Goal: Information Seeking & Learning: Learn about a topic

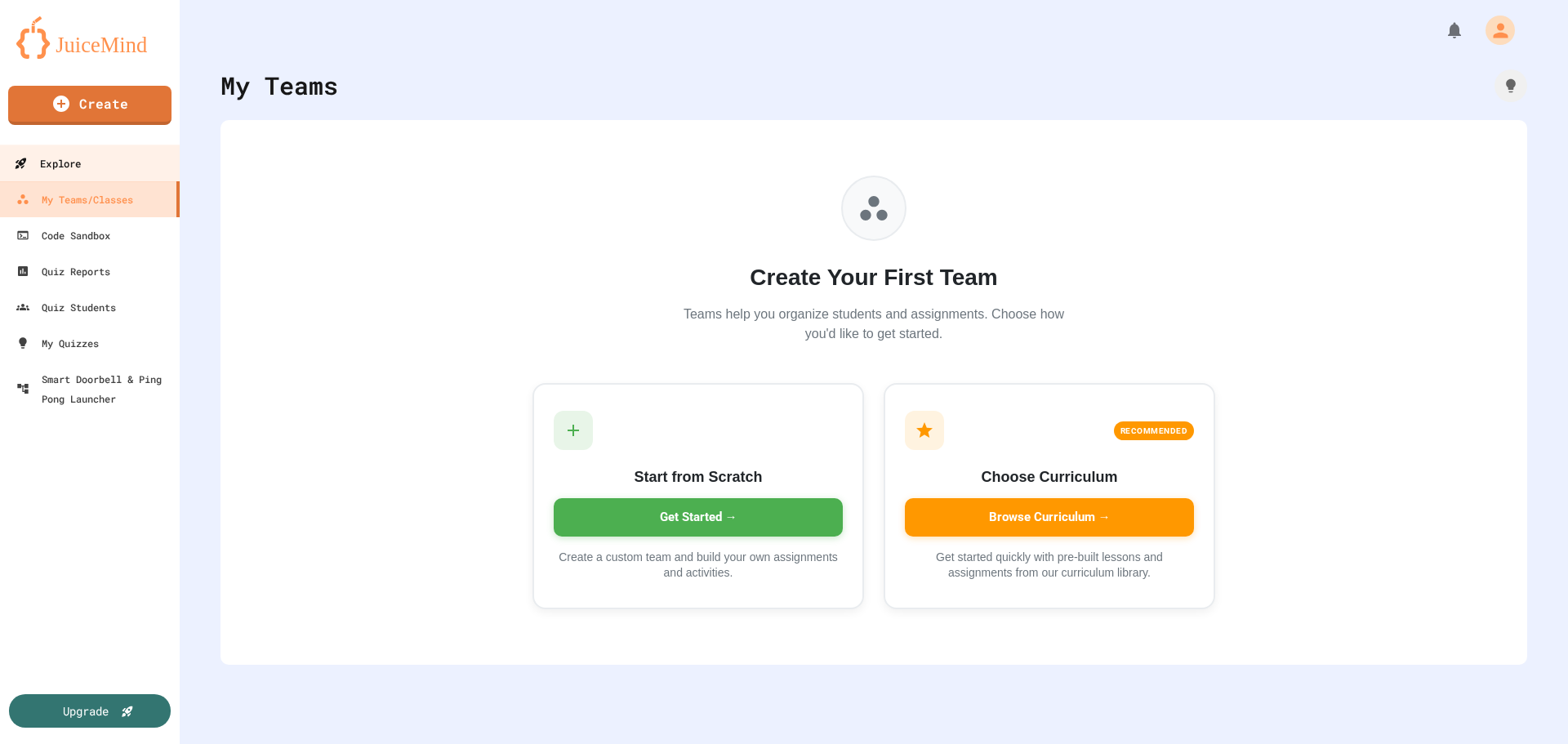
click at [131, 174] on link "Explore" at bounding box center [89, 162] width 185 height 37
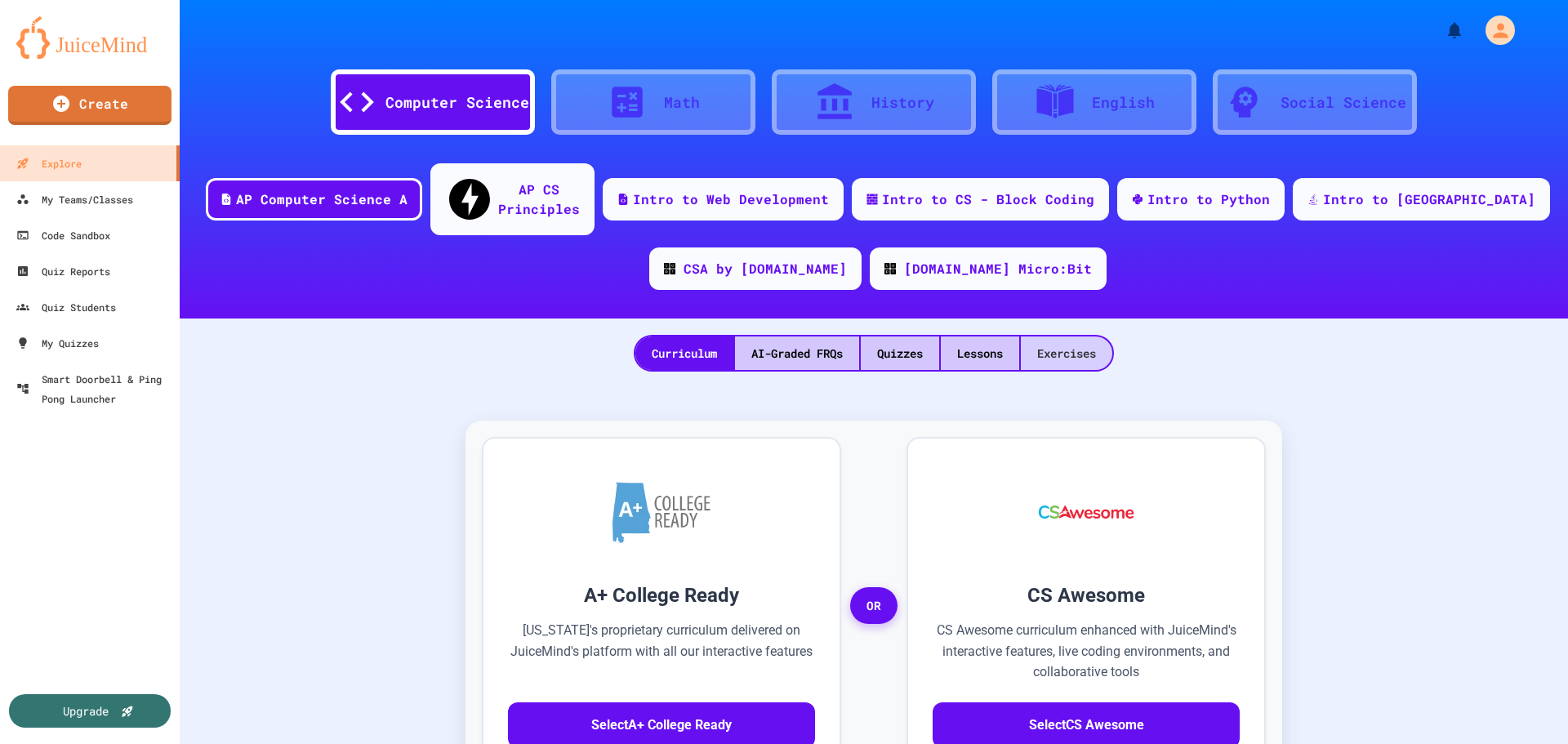
click at [1091, 336] on div "Exercises" at bounding box center [1065, 353] width 91 height 33
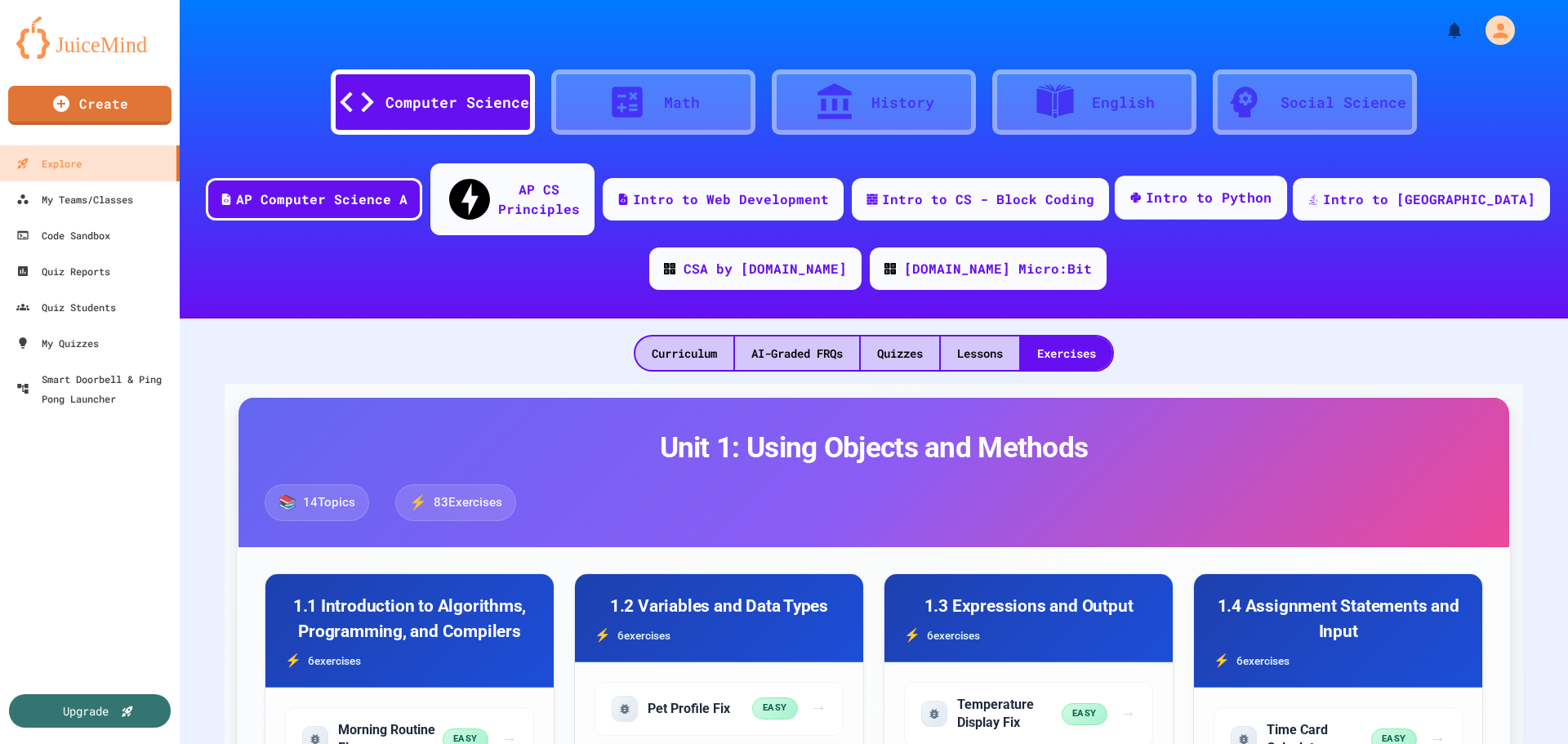
click at [1272, 192] on div "Intro to Python" at bounding box center [1209, 197] width 126 height 21
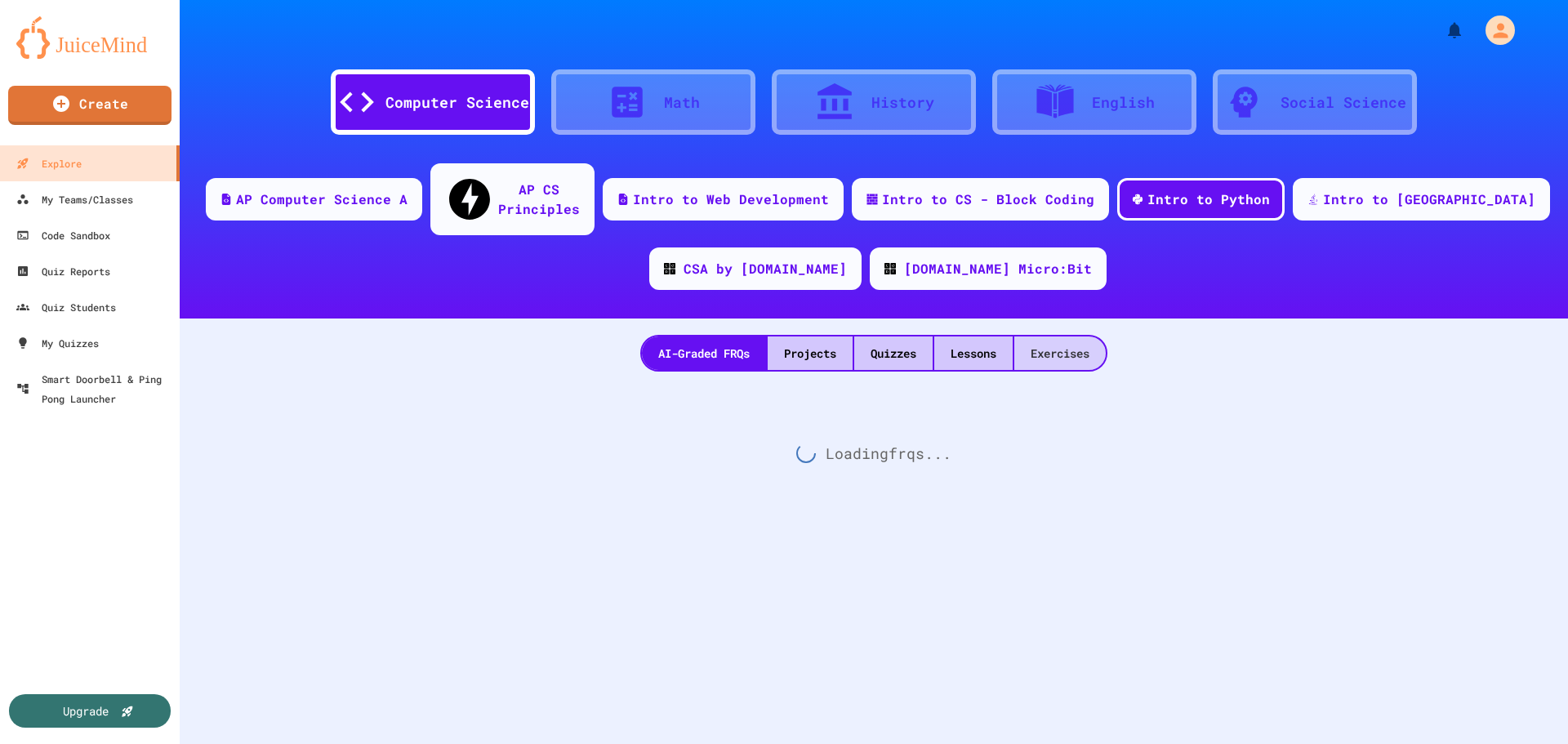
click at [1074, 336] on div "Exercises" at bounding box center [1059, 353] width 91 height 33
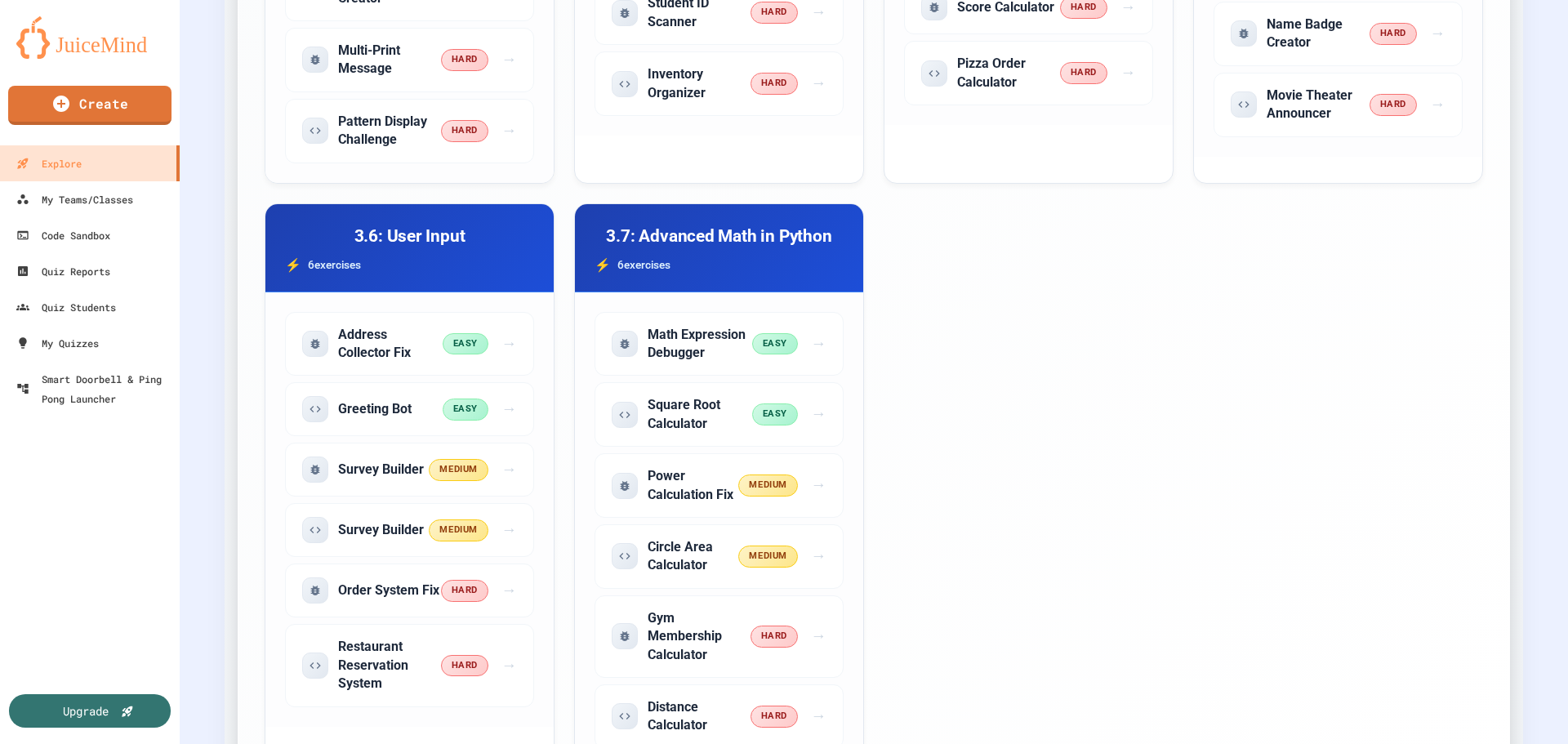
scroll to position [1061, 0]
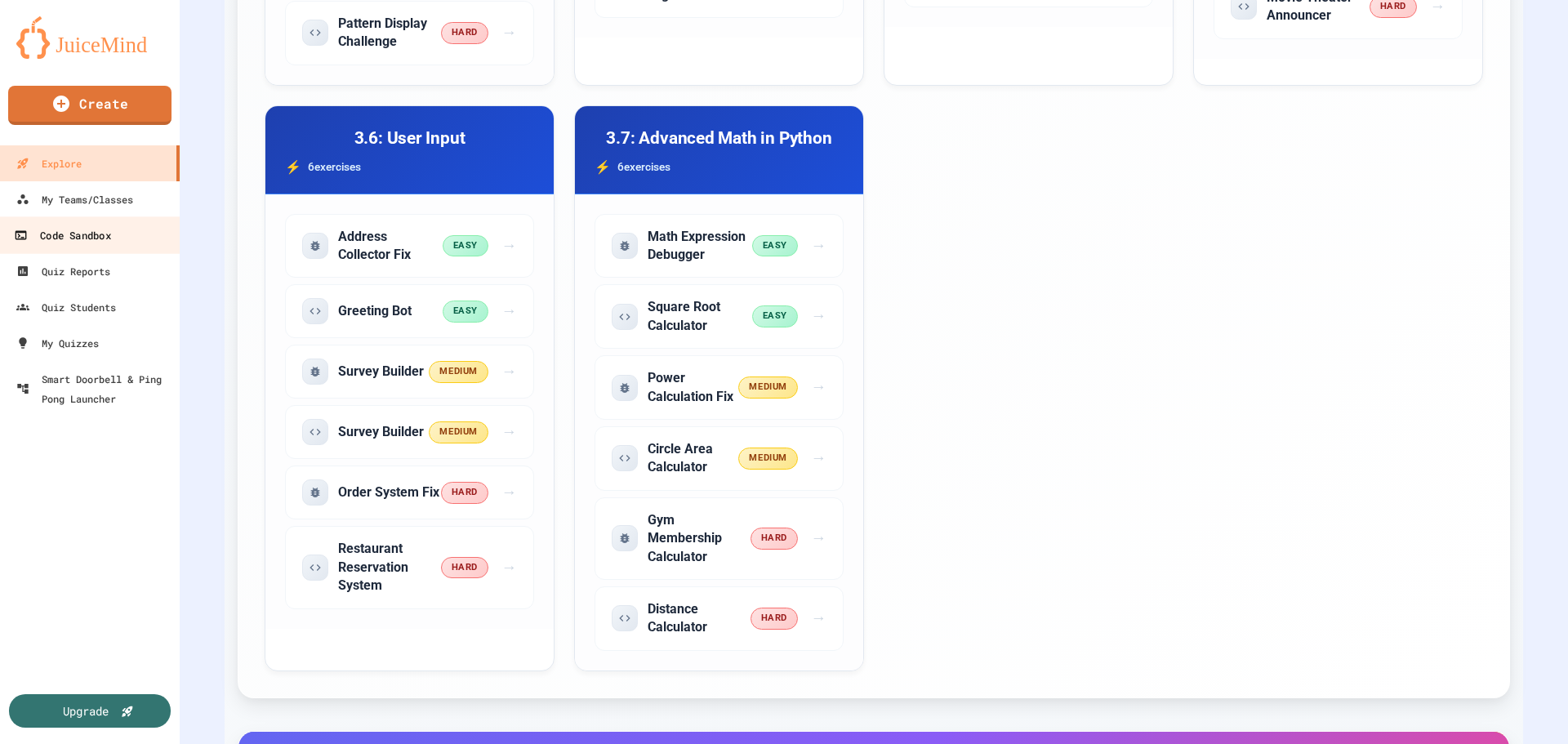
click at [127, 240] on link "Code Sandbox" at bounding box center [89, 234] width 185 height 37
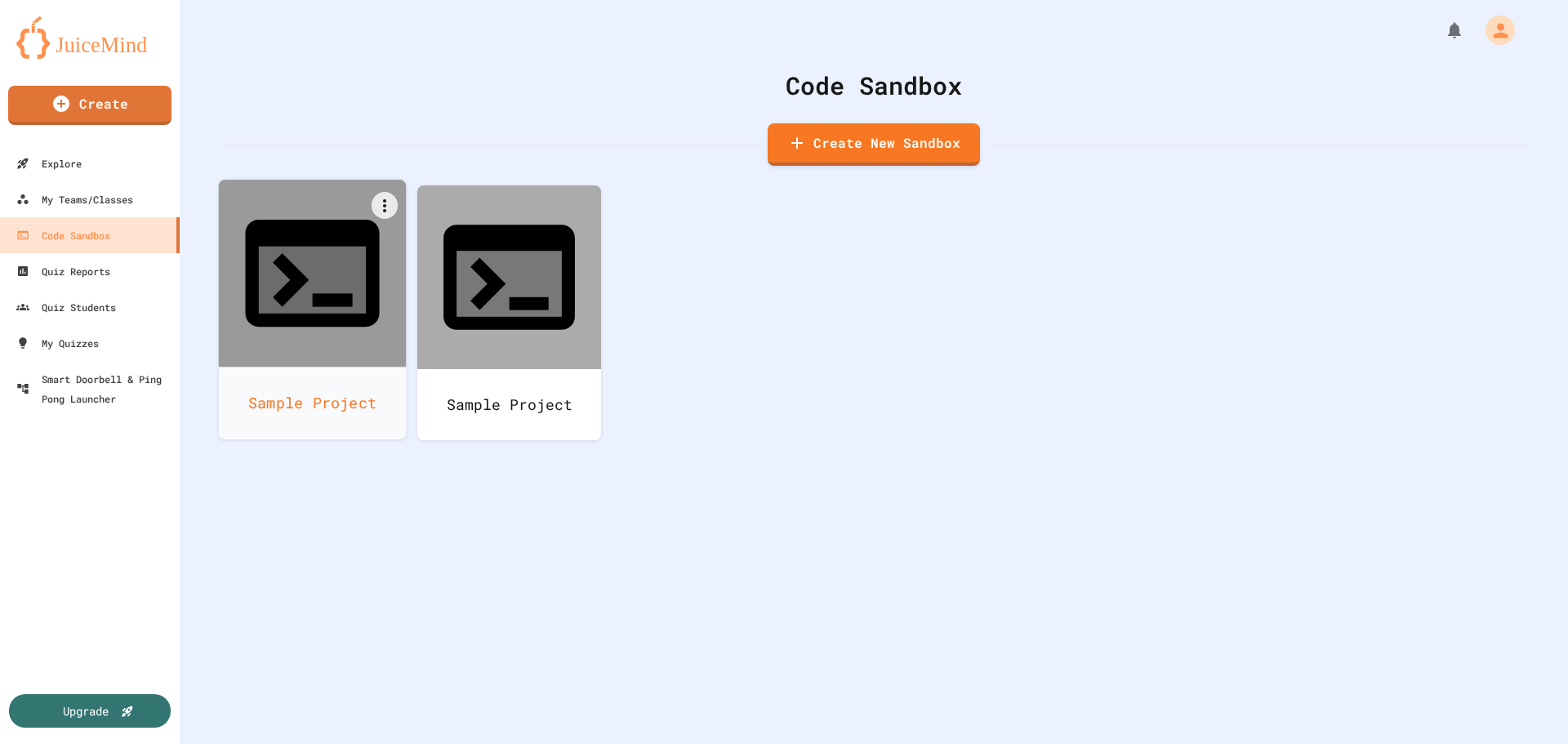
click at [302, 278] on div at bounding box center [313, 273] width 188 height 188
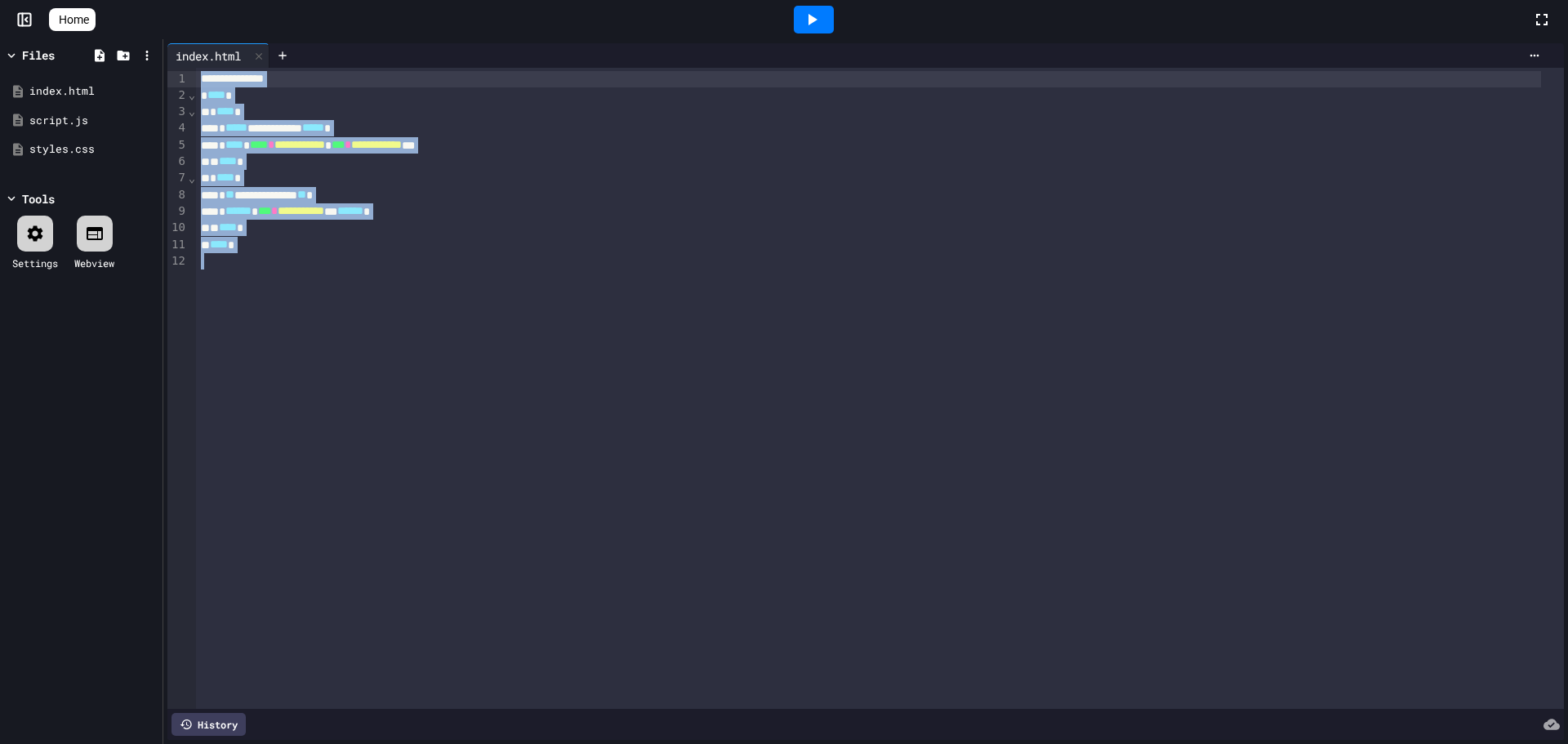
drag, startPoint x: 261, startPoint y: 200, endPoint x: 159, endPoint y: 67, distance: 167.6
click at [159, 68] on div "**********" at bounding box center [784, 390] width 1568 height 704
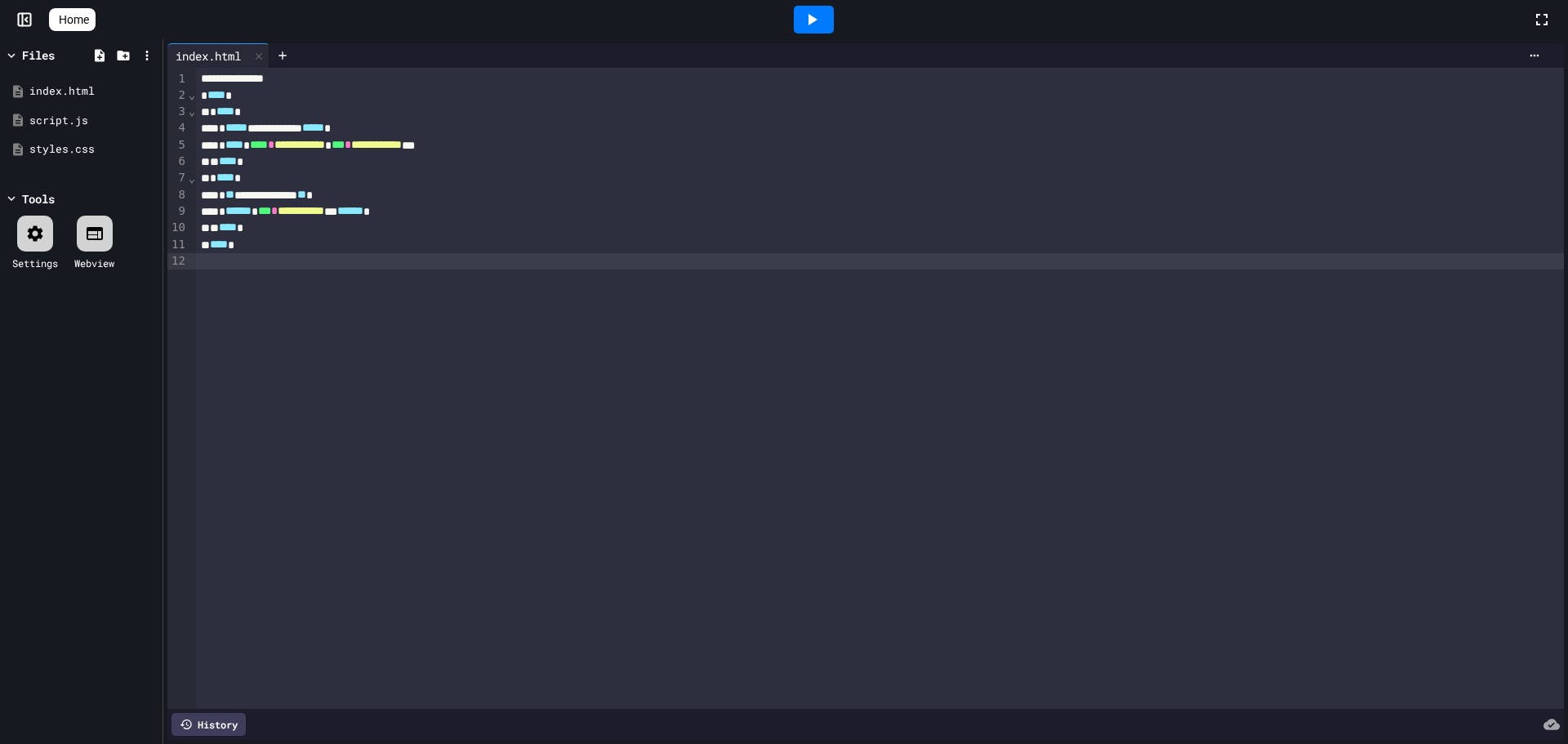
click at [393, 286] on div "**********" at bounding box center [880, 388] width 1368 height 640
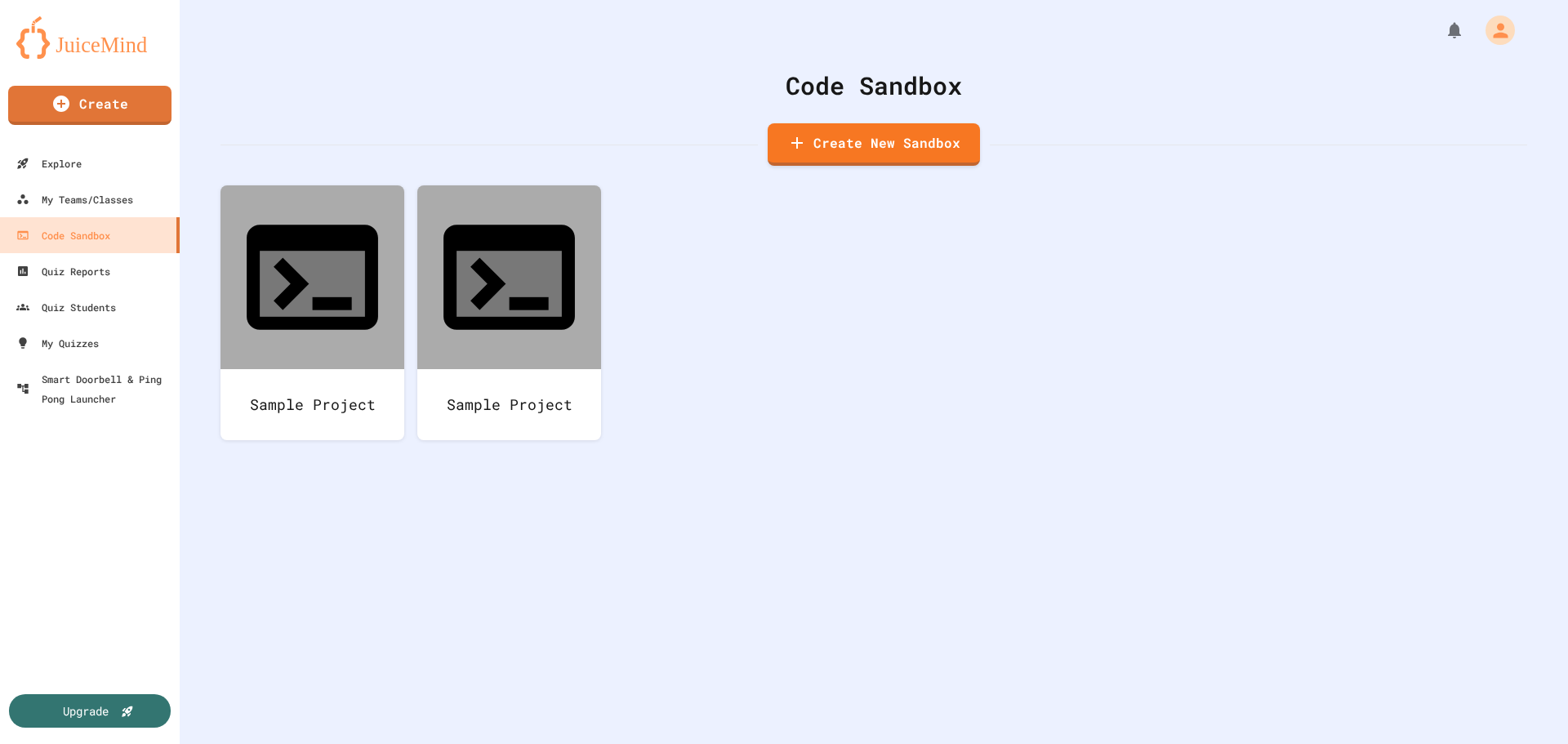
click at [414, 193] on div "Sample Project Sample Project" at bounding box center [873, 325] width 1306 height 280
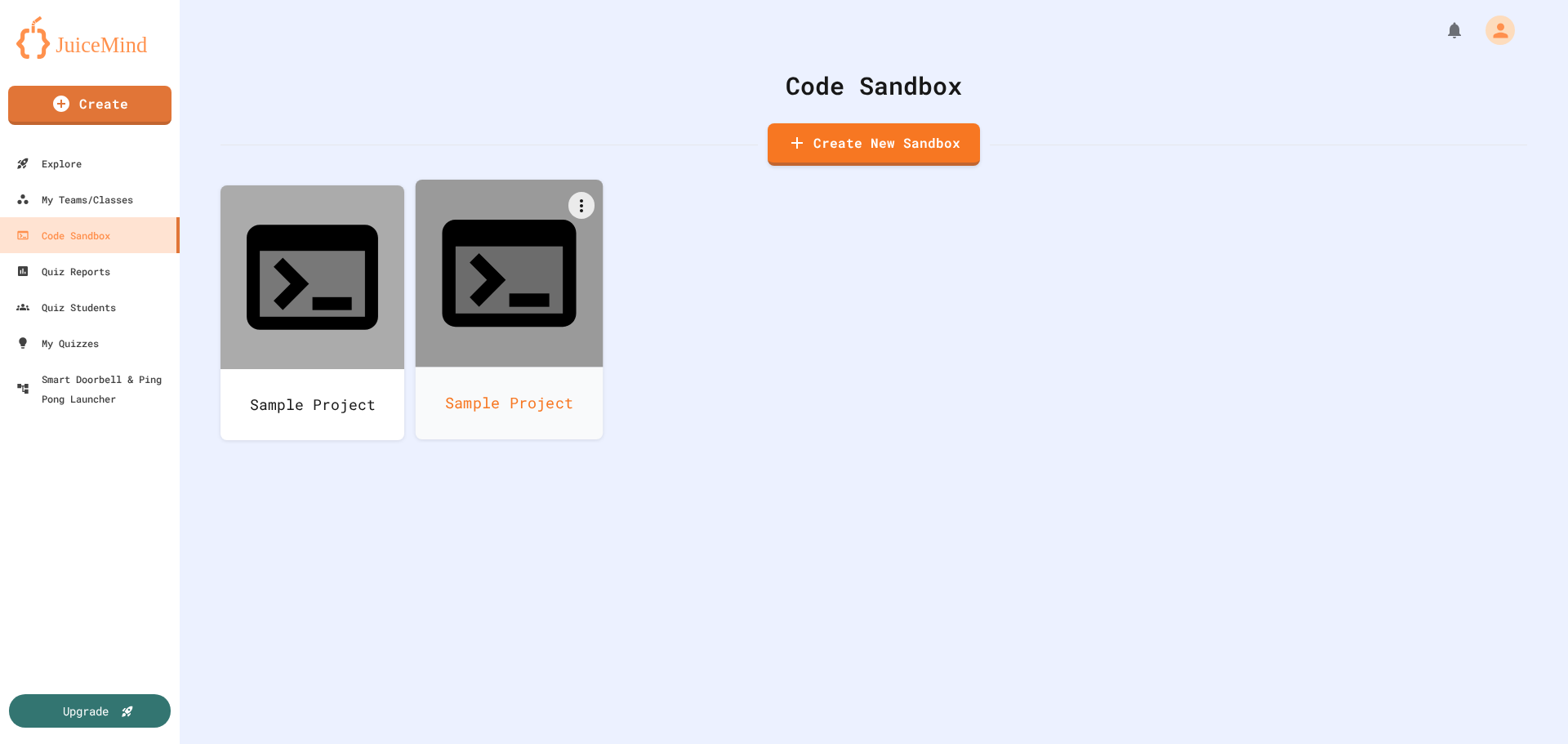
click at [487, 219] on icon at bounding box center [509, 272] width 134 height 107
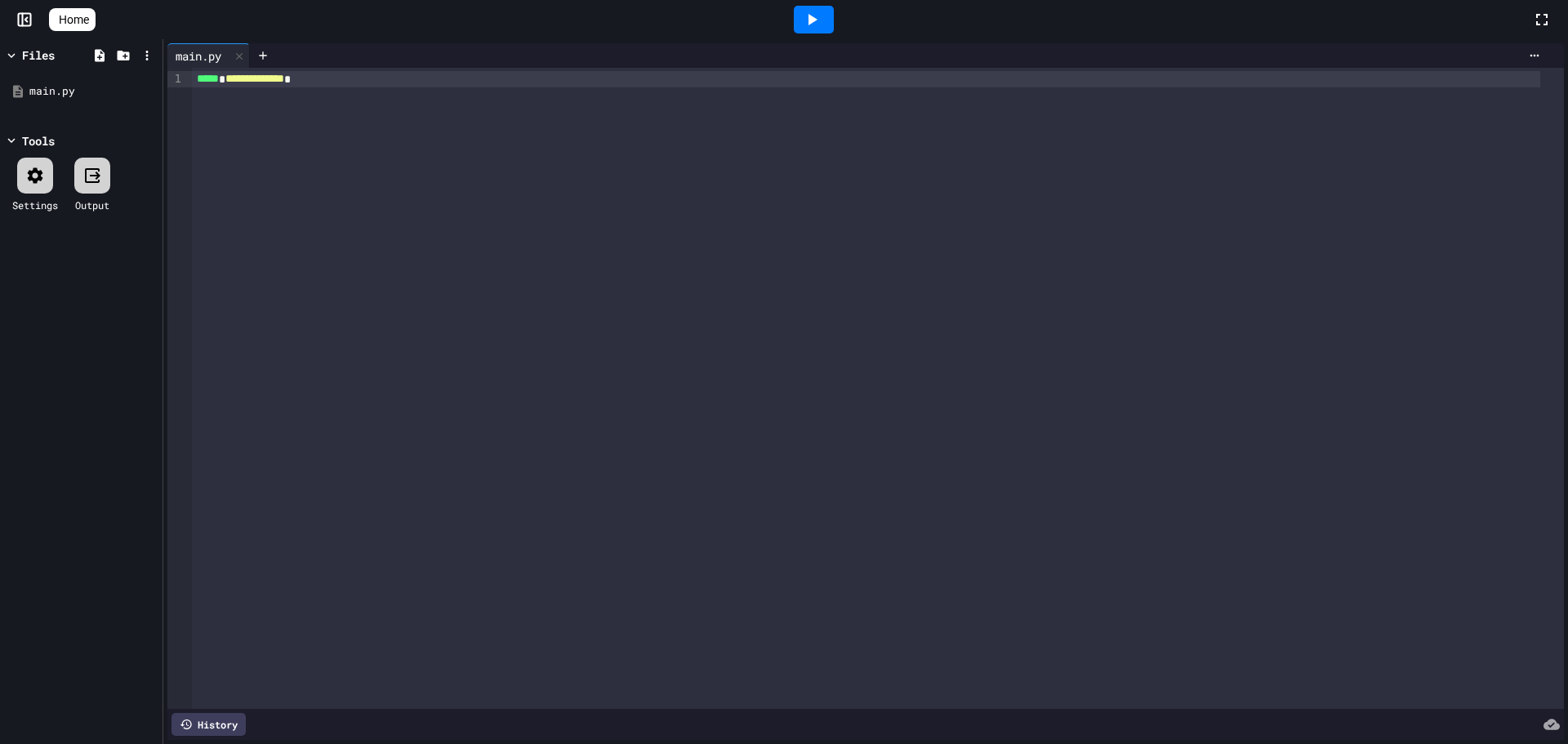
click at [804, 9] on div at bounding box center [814, 19] width 40 height 28
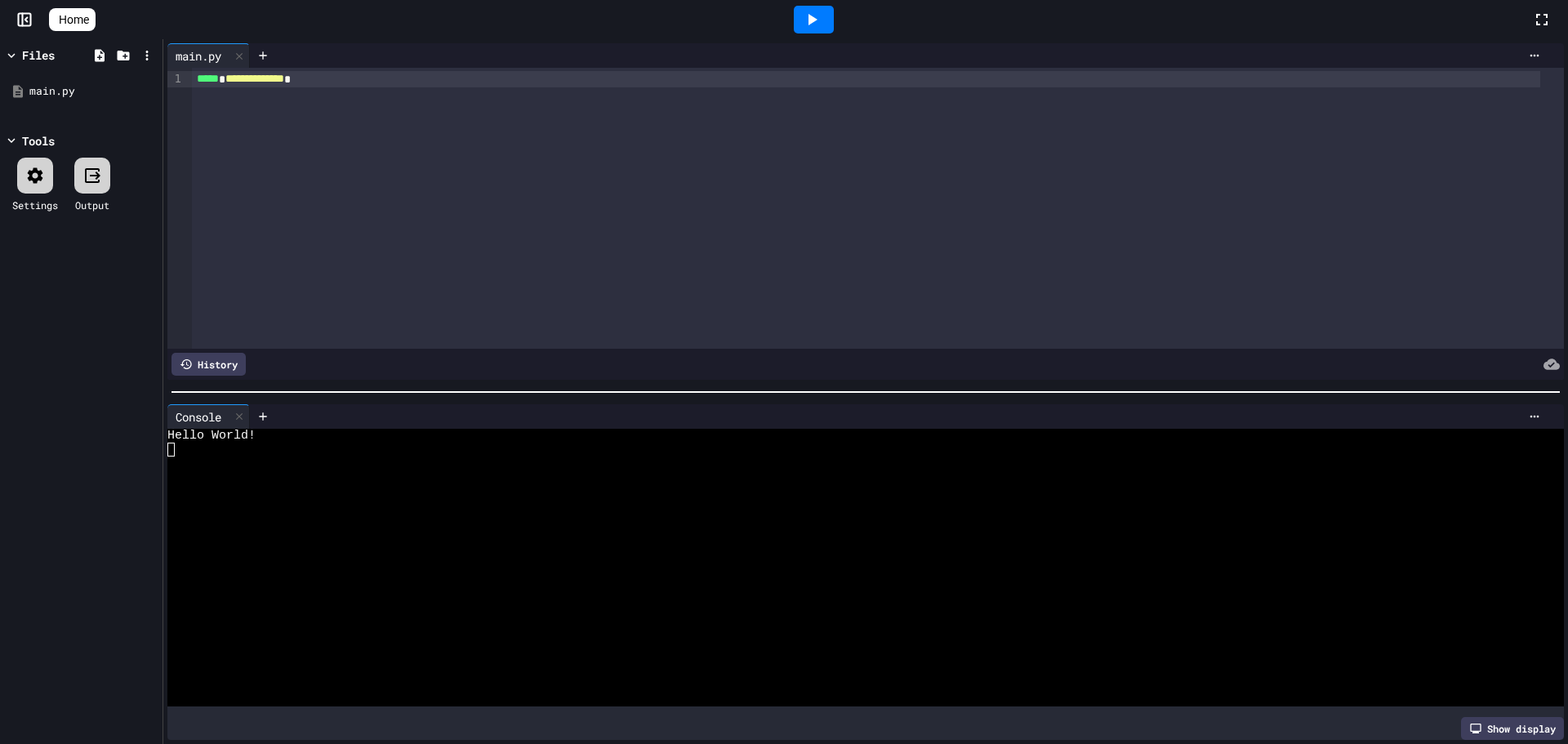
click at [65, 22] on icon at bounding box center [65, 28] width 16 height 14
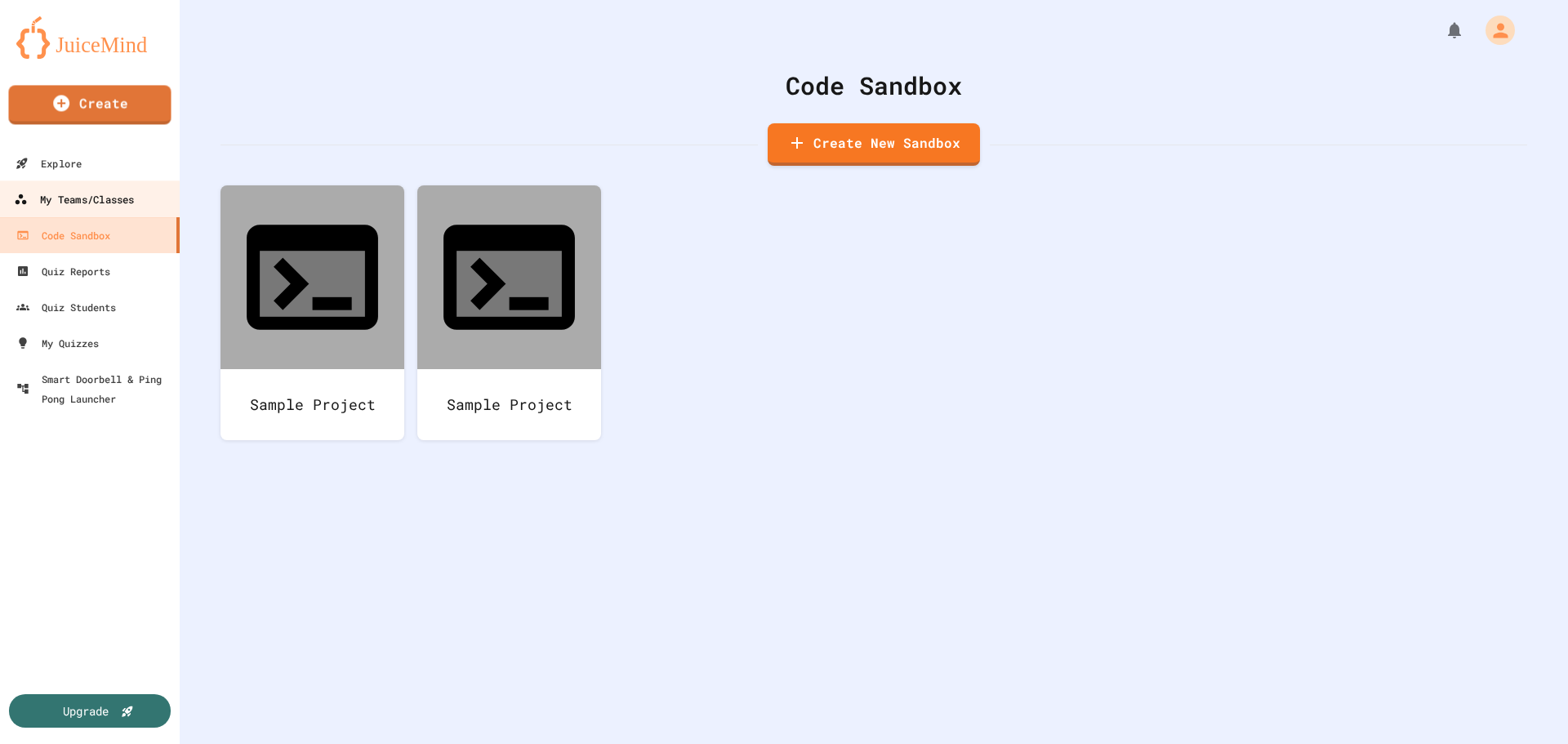
click at [85, 210] on link "My Teams/Classes" at bounding box center [89, 198] width 185 height 37
